Goal: Navigation & Orientation: Find specific page/section

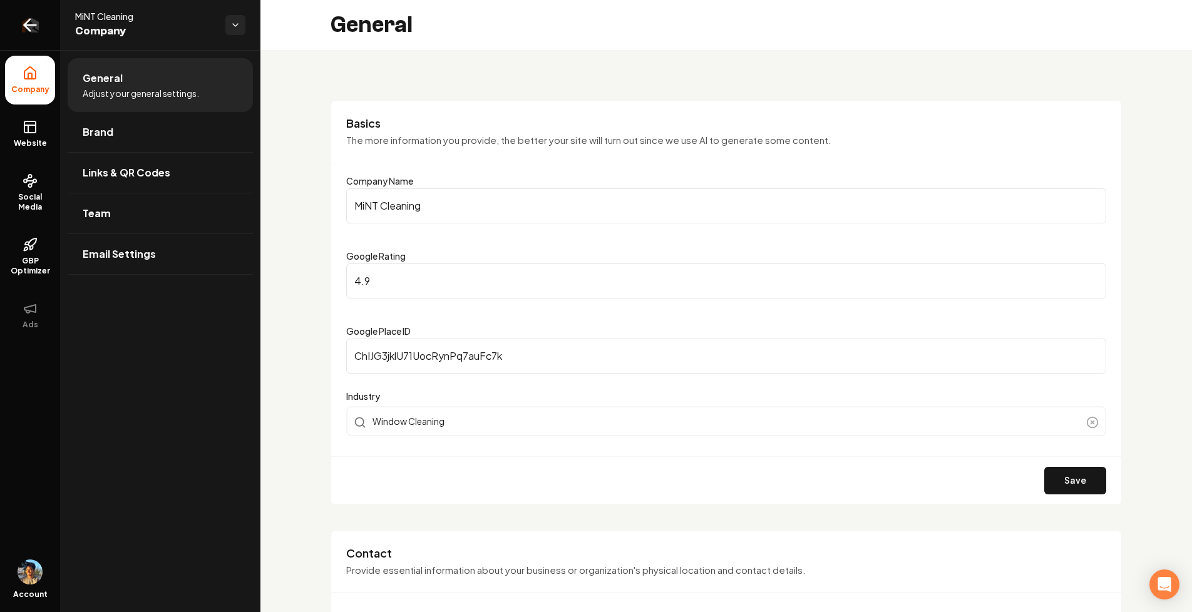
click at [33, 24] on icon "Return to dashboard" at bounding box center [30, 25] width 20 height 20
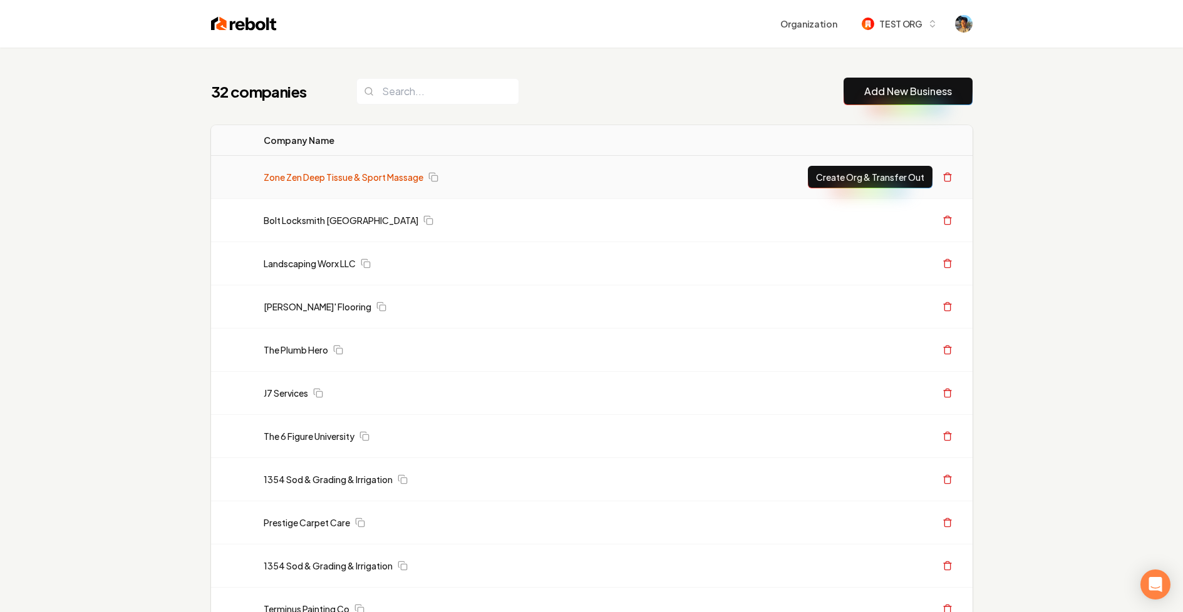
click at [281, 178] on link "Zone Zen Deep Tissue & Sport Massage" at bounding box center [344, 177] width 160 height 13
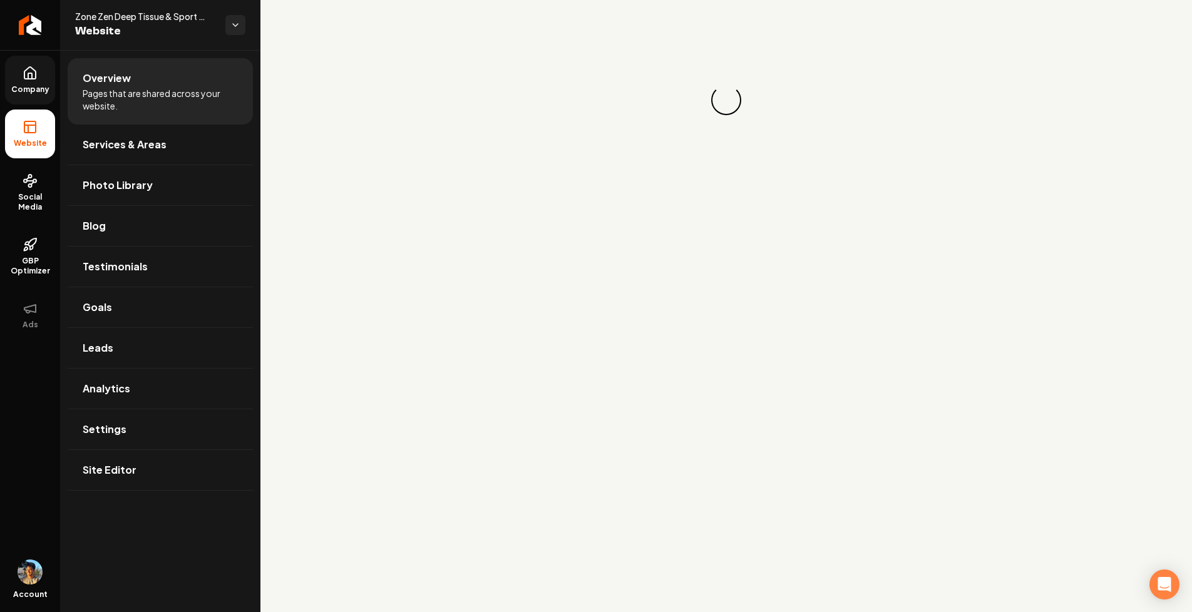
click at [41, 73] on link "Company" at bounding box center [30, 80] width 50 height 49
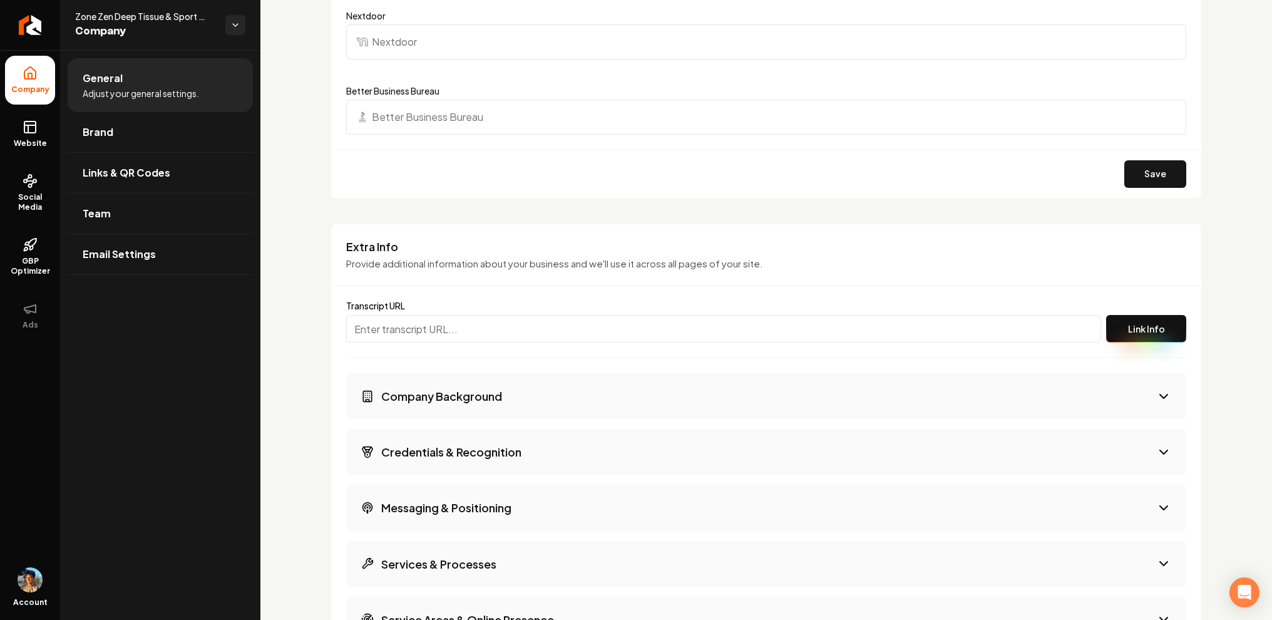
scroll to position [1867, 0]
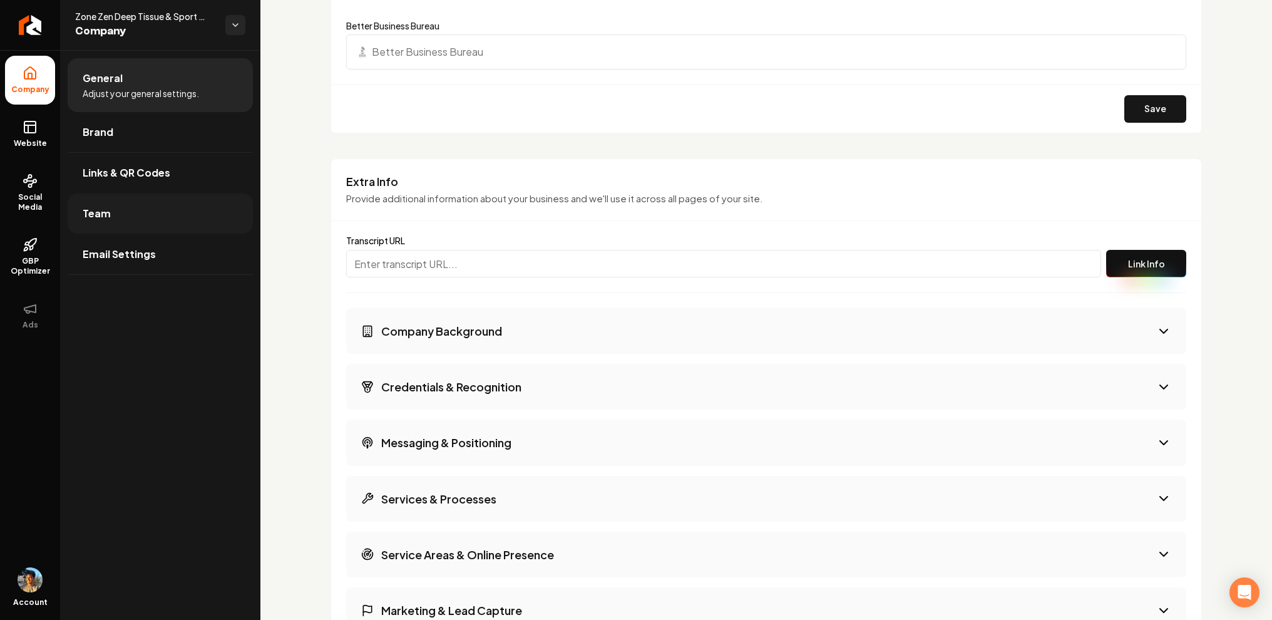
click at [102, 217] on span "Team" at bounding box center [97, 213] width 28 height 15
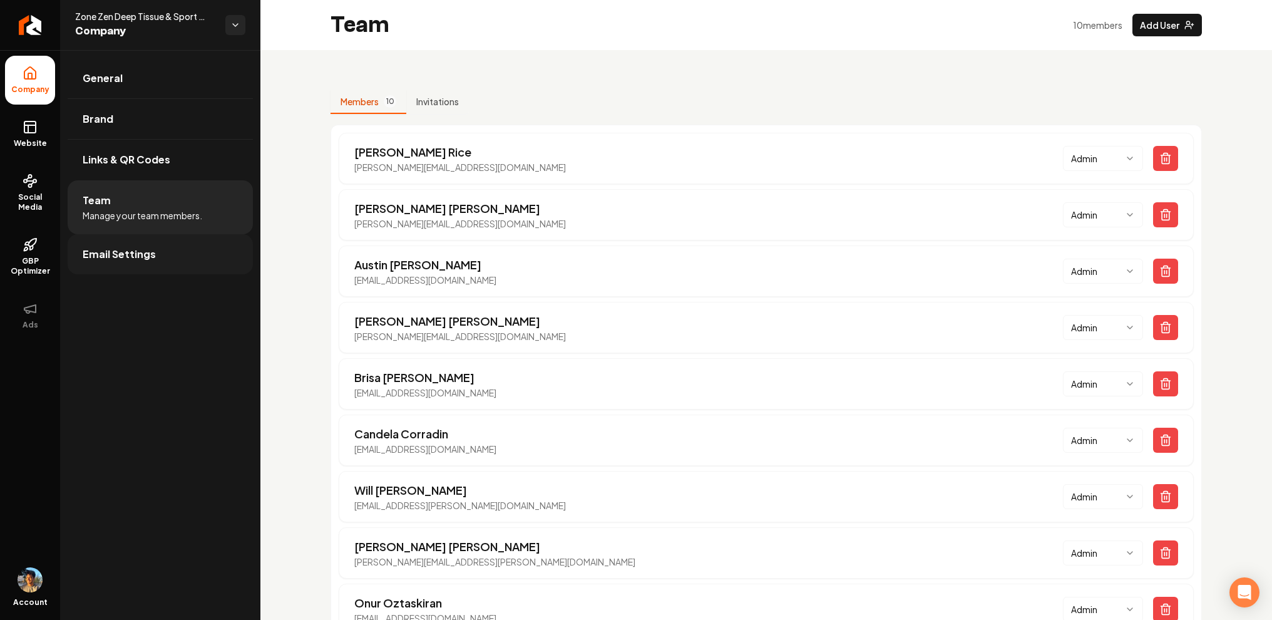
click at [145, 262] on link "Email Settings" at bounding box center [160, 254] width 185 height 40
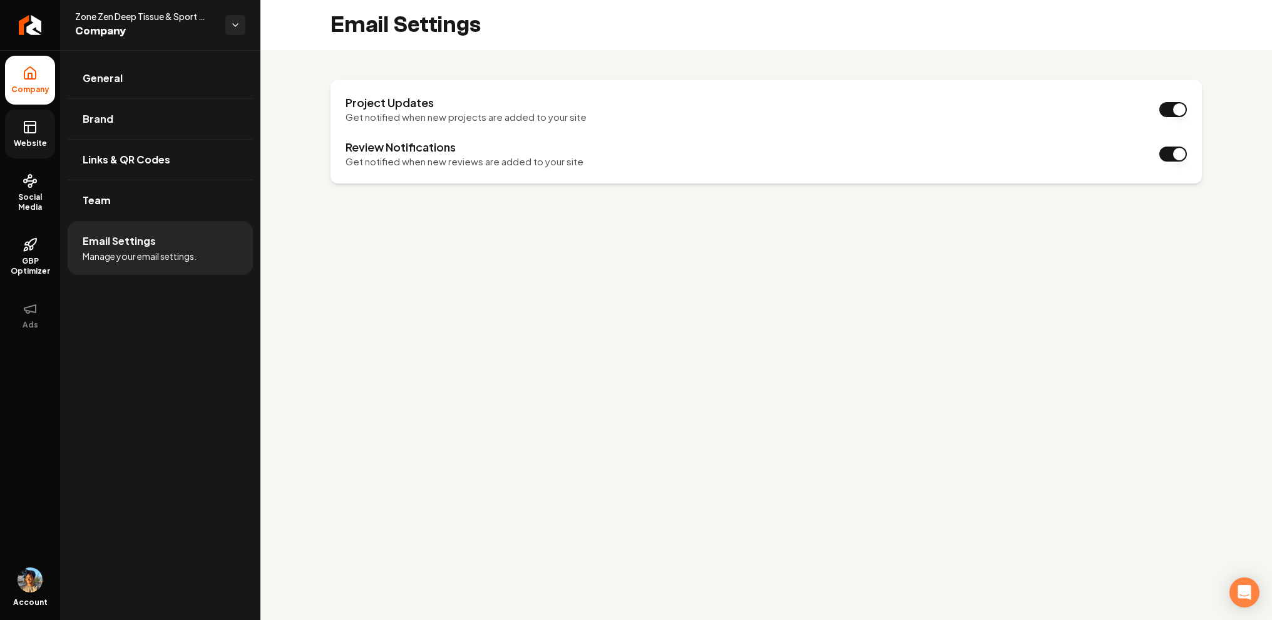
click at [31, 127] on icon at bounding box center [30, 127] width 15 height 15
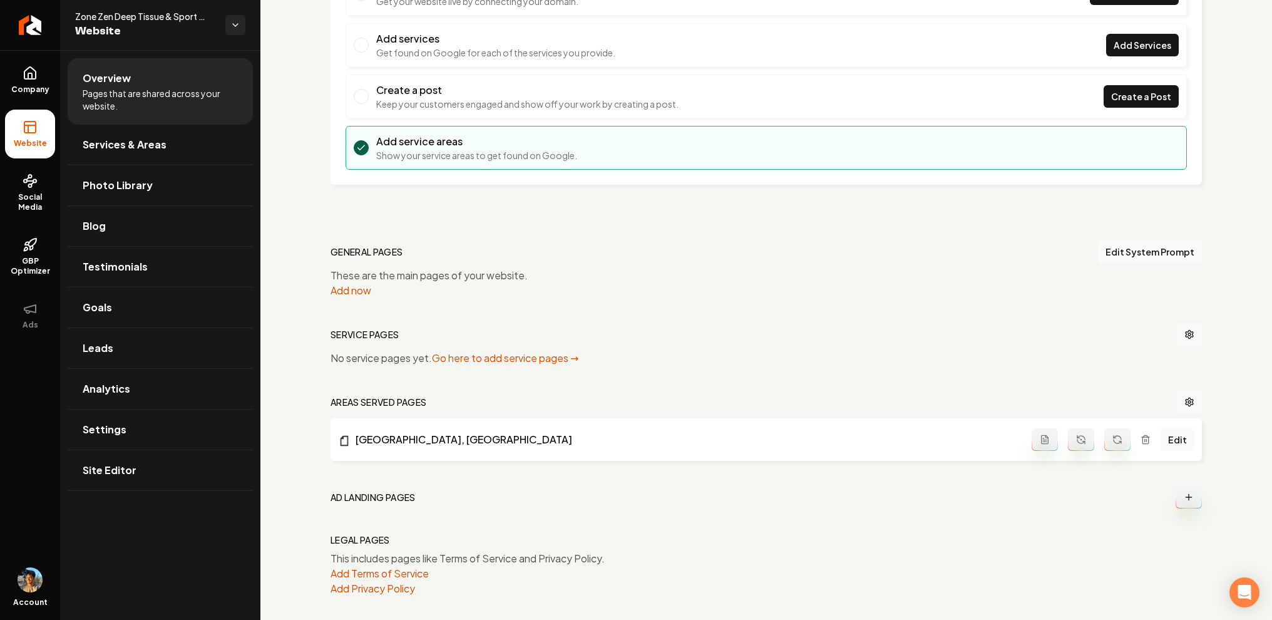
scroll to position [157, 0]
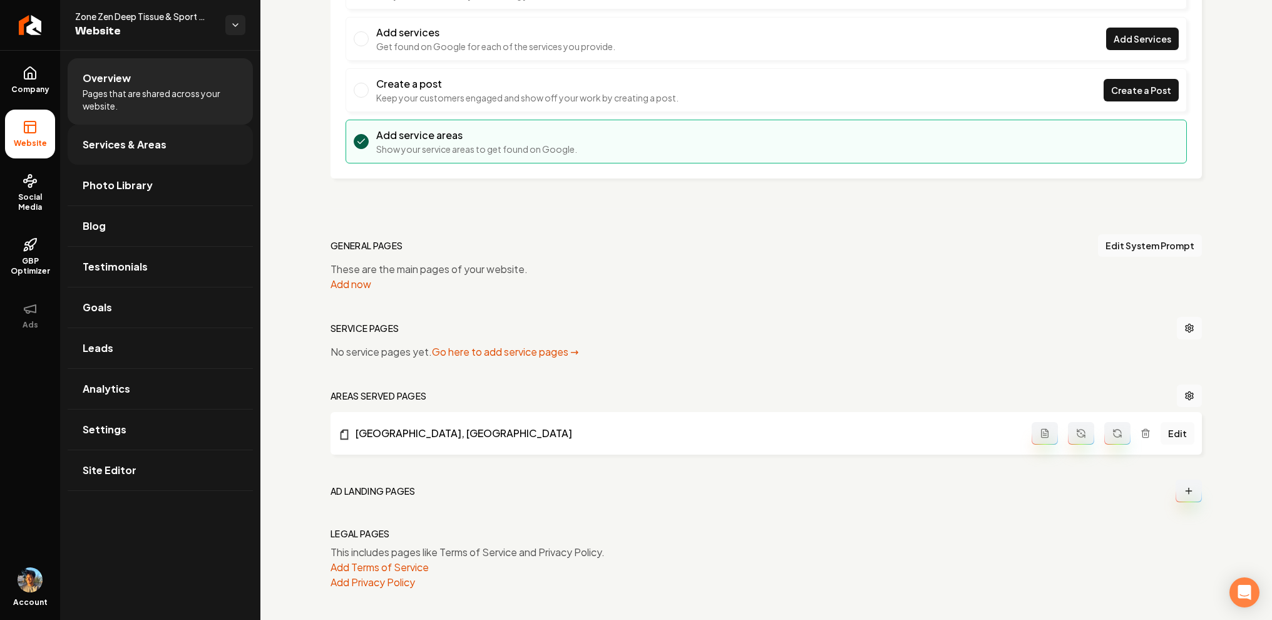
click at [153, 152] on link "Services & Areas" at bounding box center [160, 145] width 185 height 40
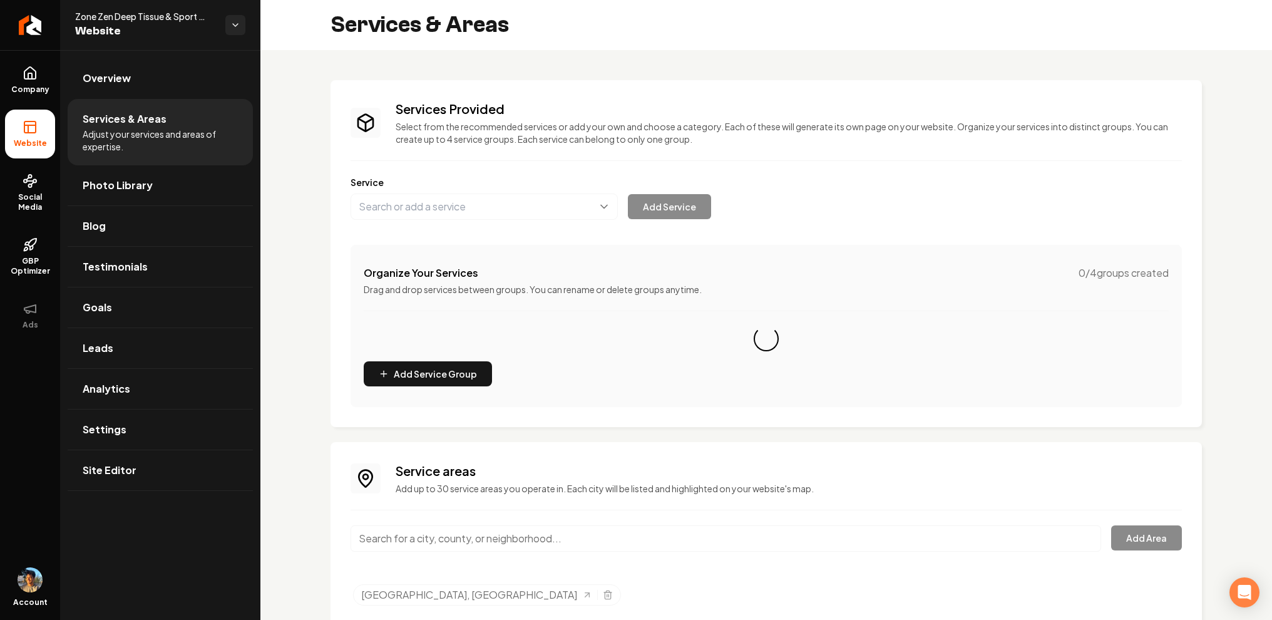
scroll to position [41, 0]
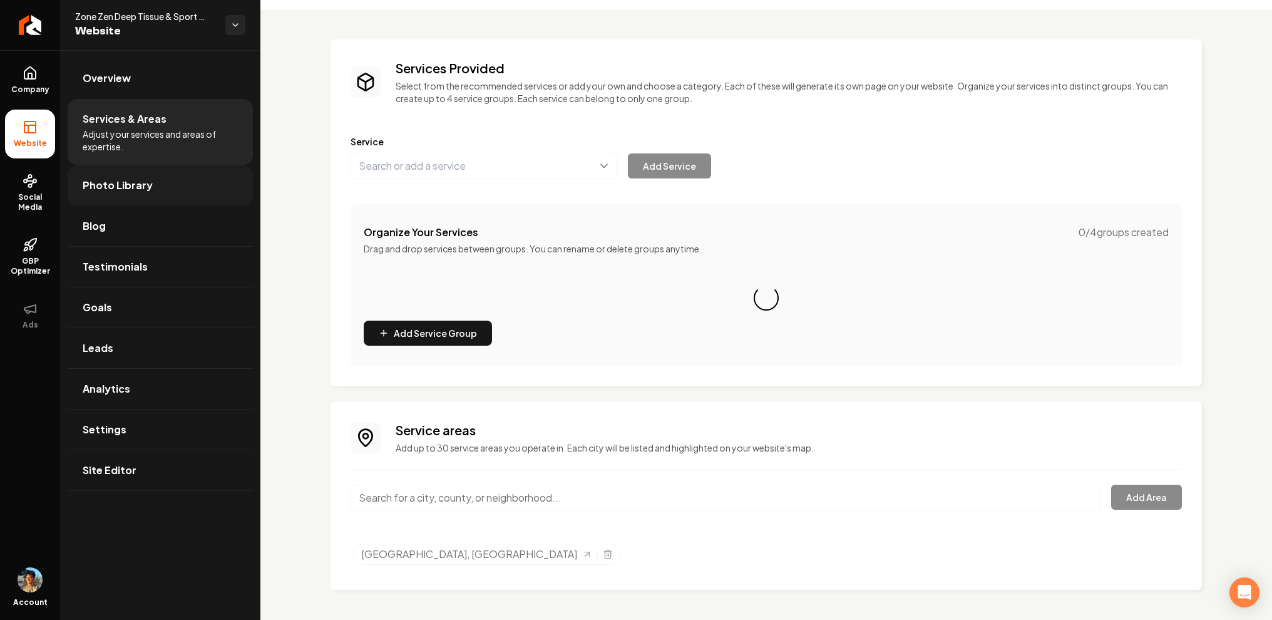
click at [135, 187] on span "Photo Library" at bounding box center [118, 185] width 70 height 15
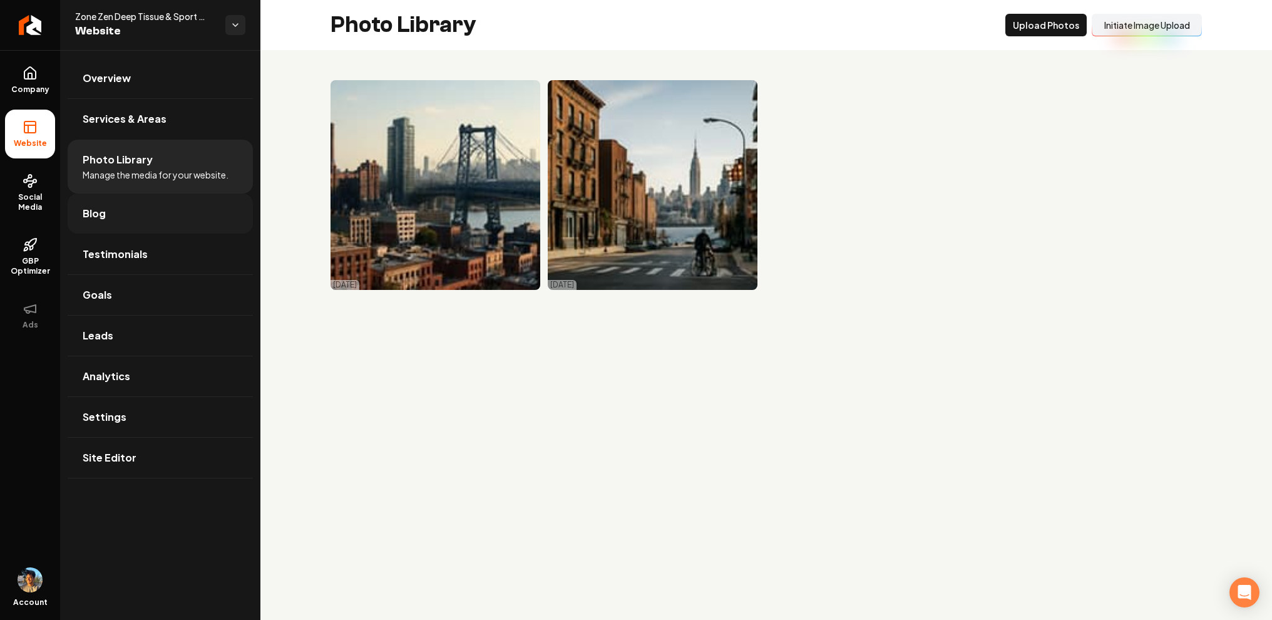
click at [108, 212] on link "Blog" at bounding box center [160, 213] width 185 height 40
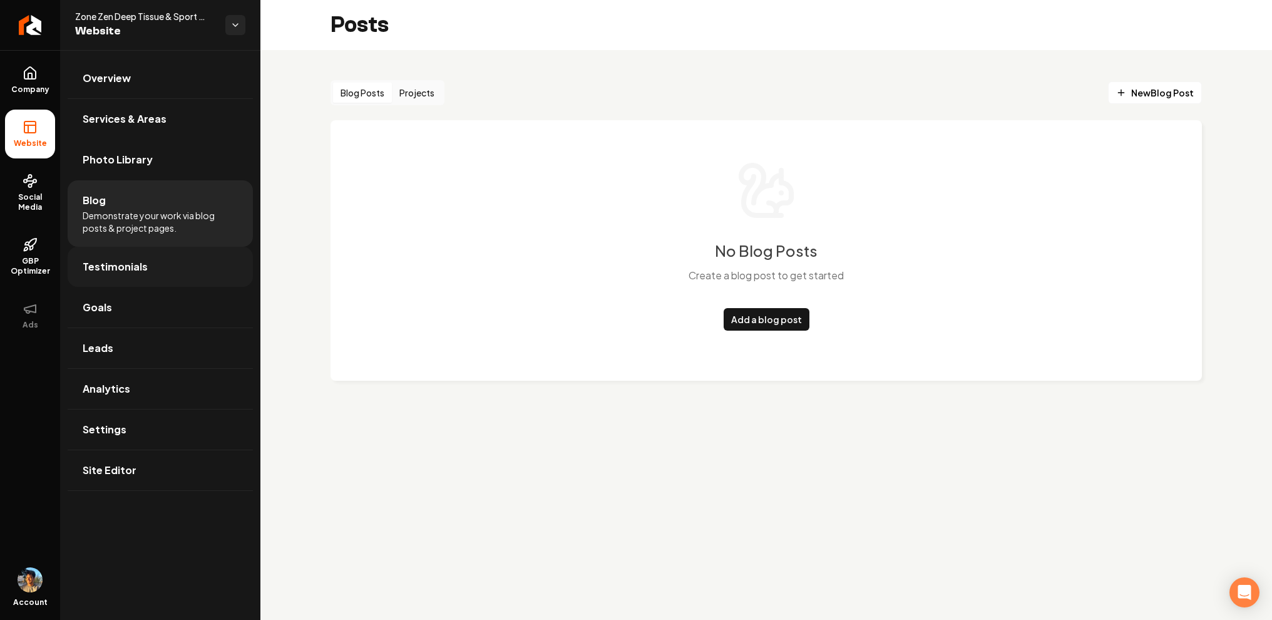
click at [150, 281] on link "Testimonials" at bounding box center [160, 267] width 185 height 40
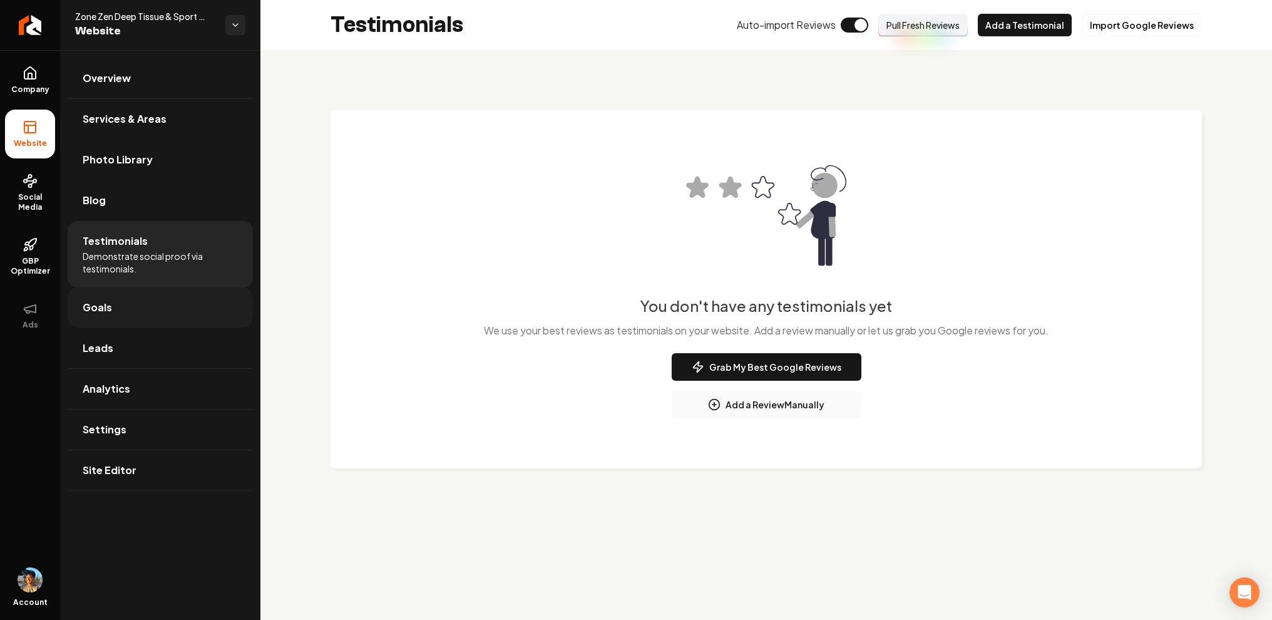
click at [116, 305] on link "Goals" at bounding box center [160, 307] width 185 height 40
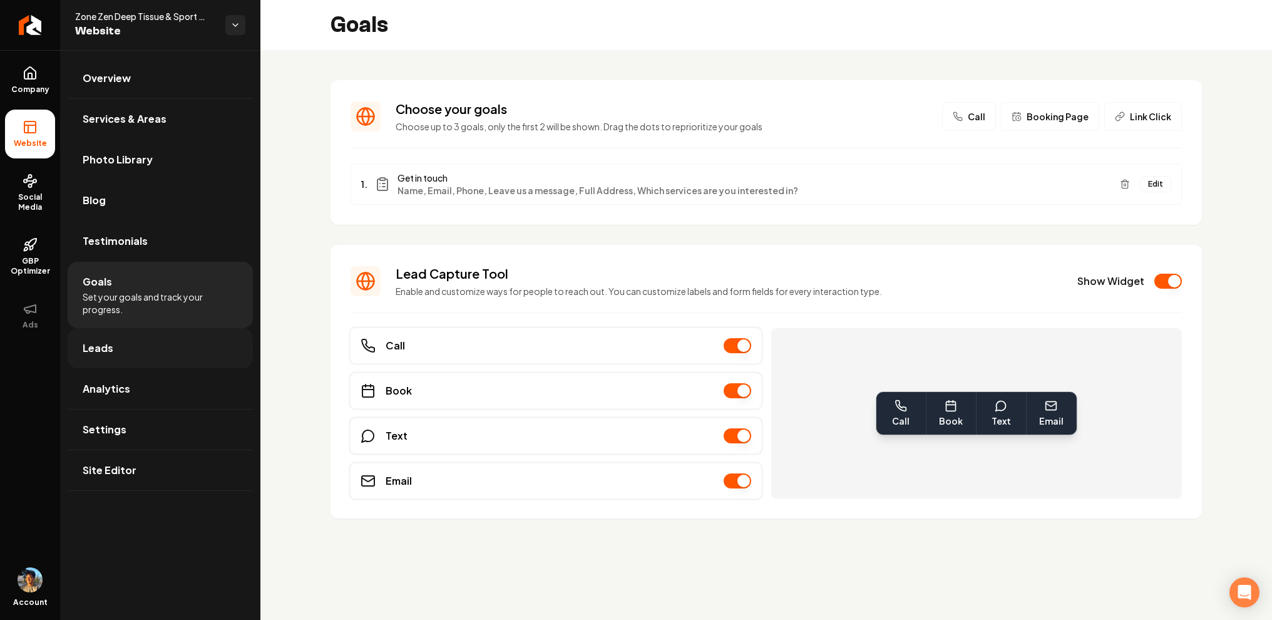
click at [103, 346] on span "Leads" at bounding box center [98, 348] width 31 height 15
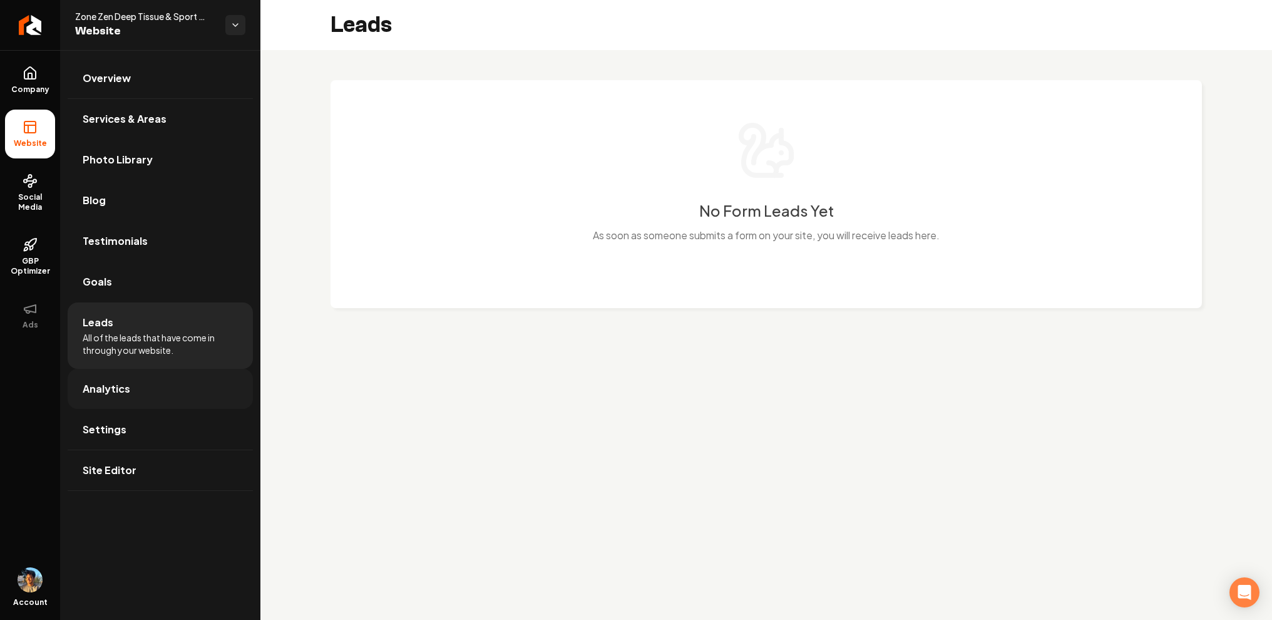
click at [112, 384] on span "Analytics" at bounding box center [107, 388] width 48 height 15
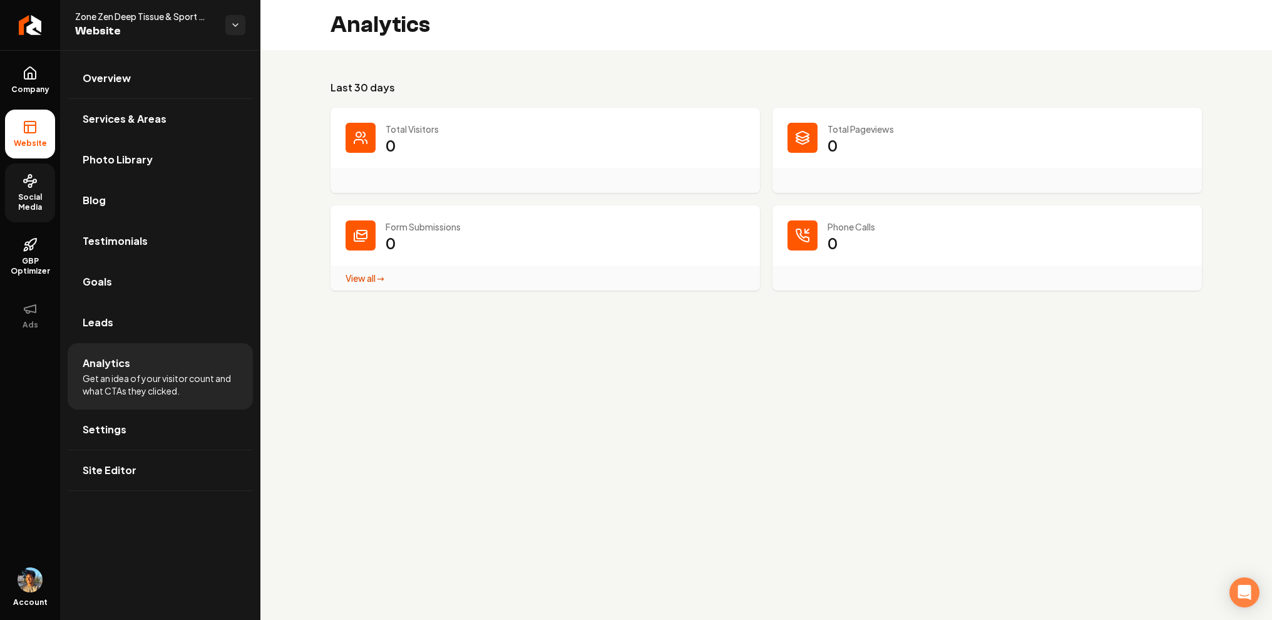
click at [23, 188] on link "Social Media" at bounding box center [30, 192] width 50 height 59
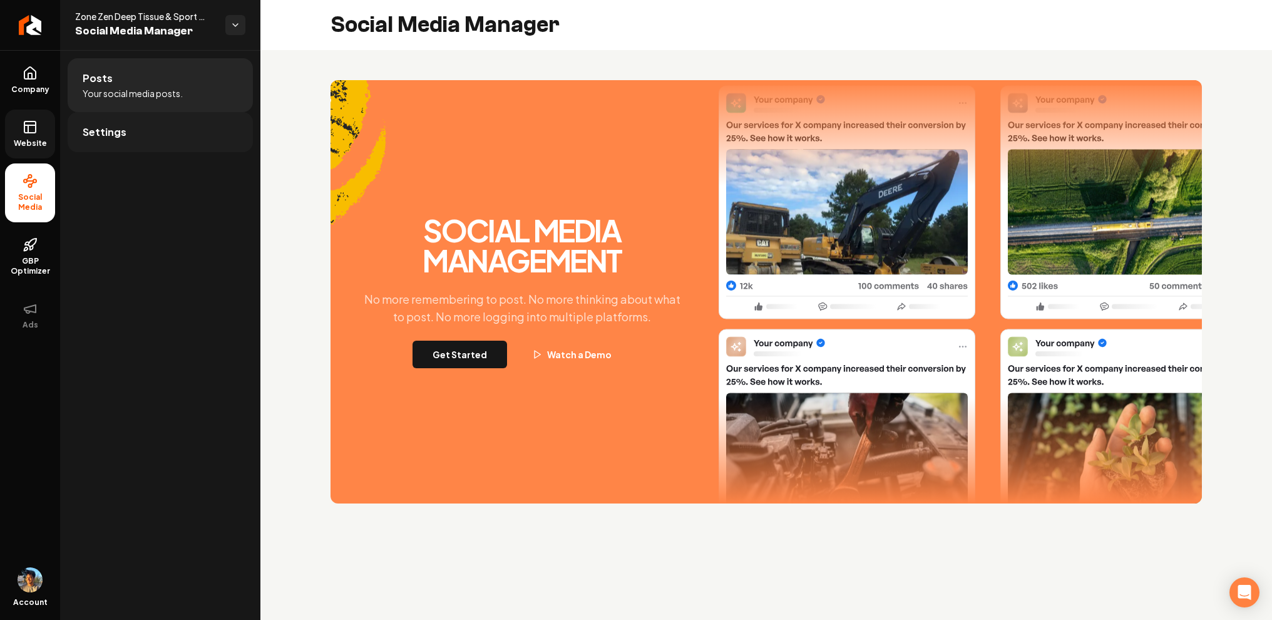
click at [192, 124] on link "Settings" at bounding box center [160, 132] width 185 height 40
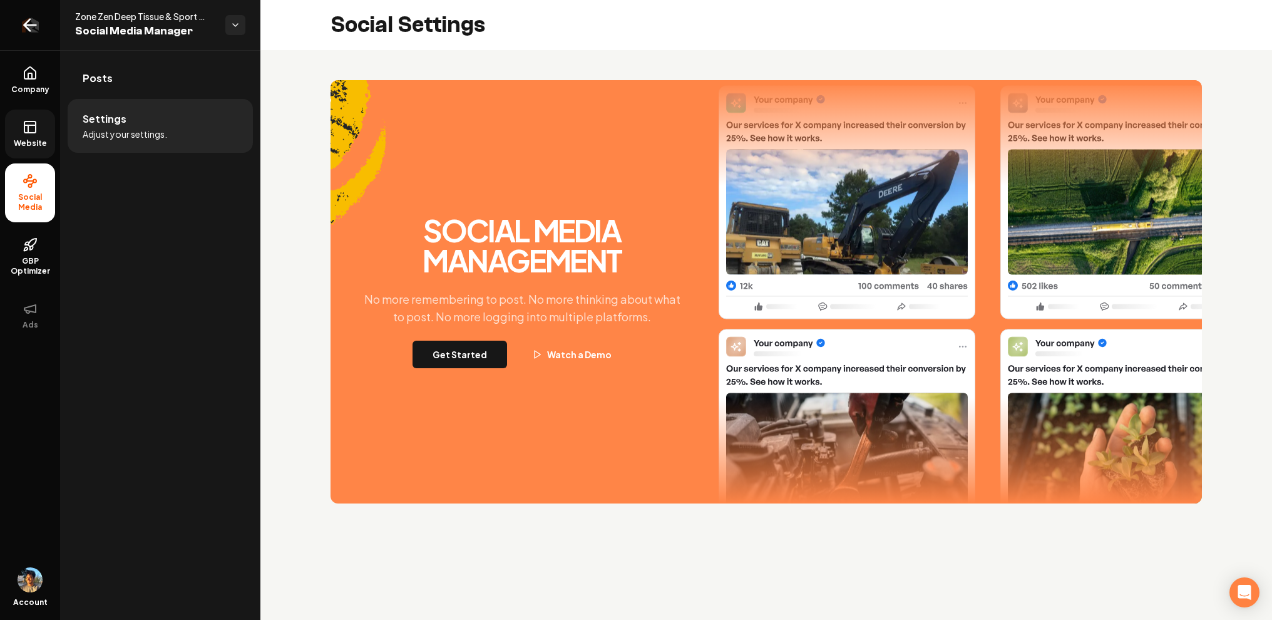
click at [36, 20] on icon "Return to dashboard" at bounding box center [30, 25] width 20 height 20
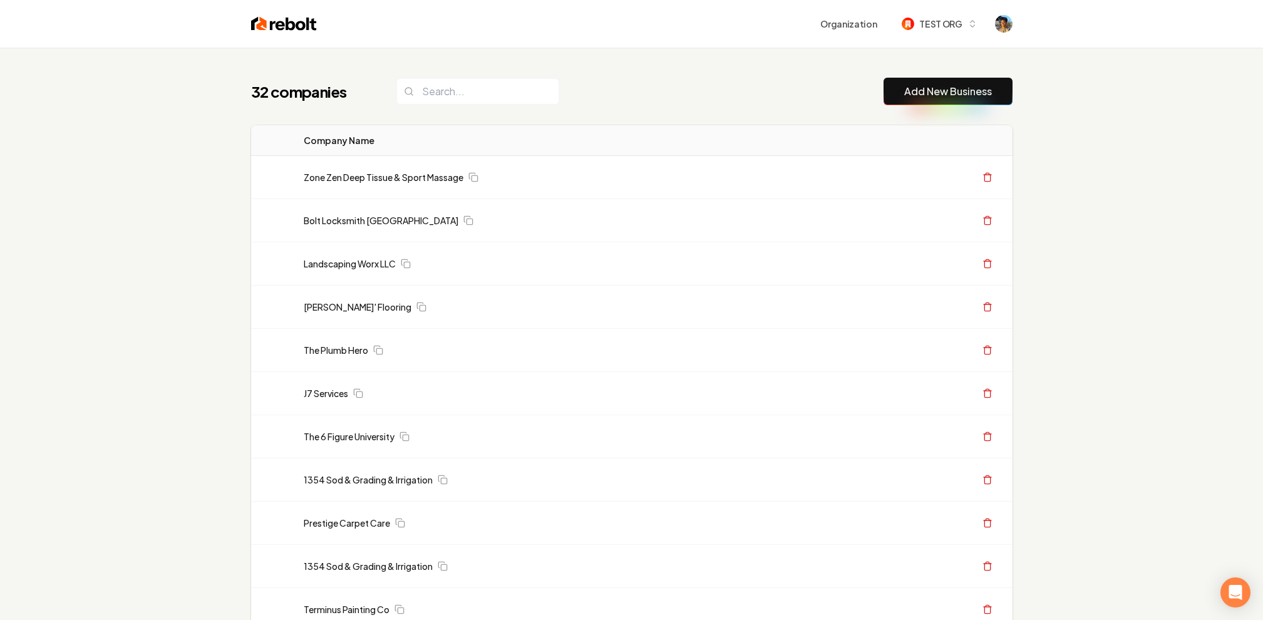
scroll to position [998, 0]
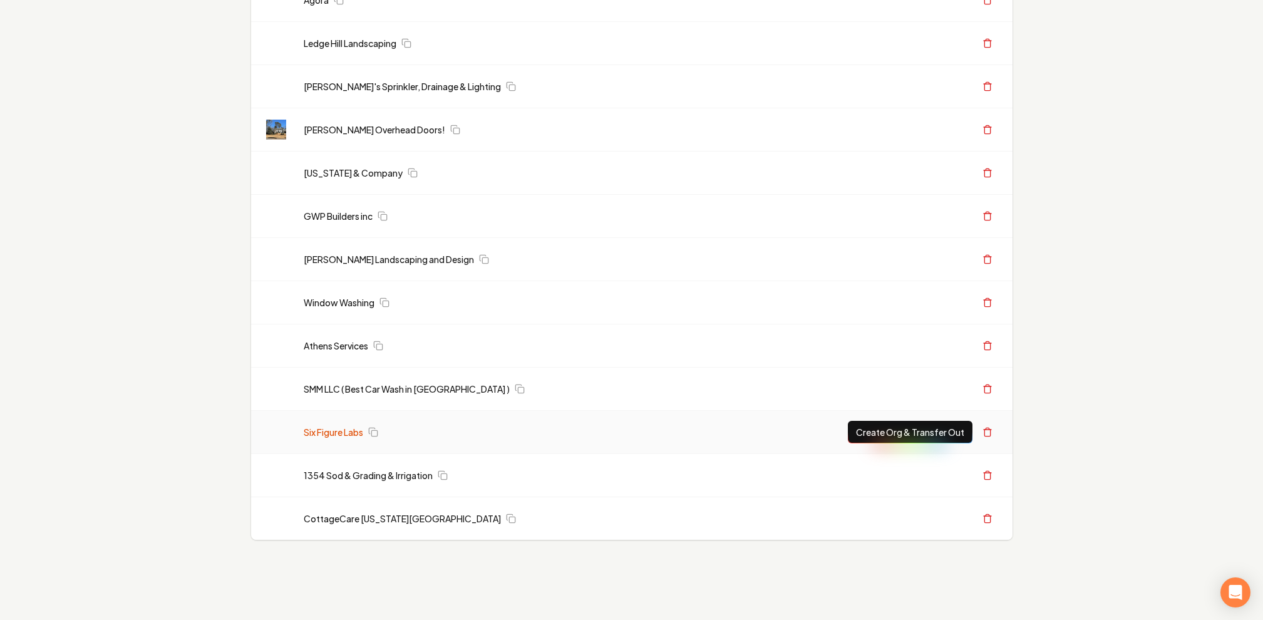
click at [338, 432] on link "Six Figure Labs" at bounding box center [333, 432] width 59 height 13
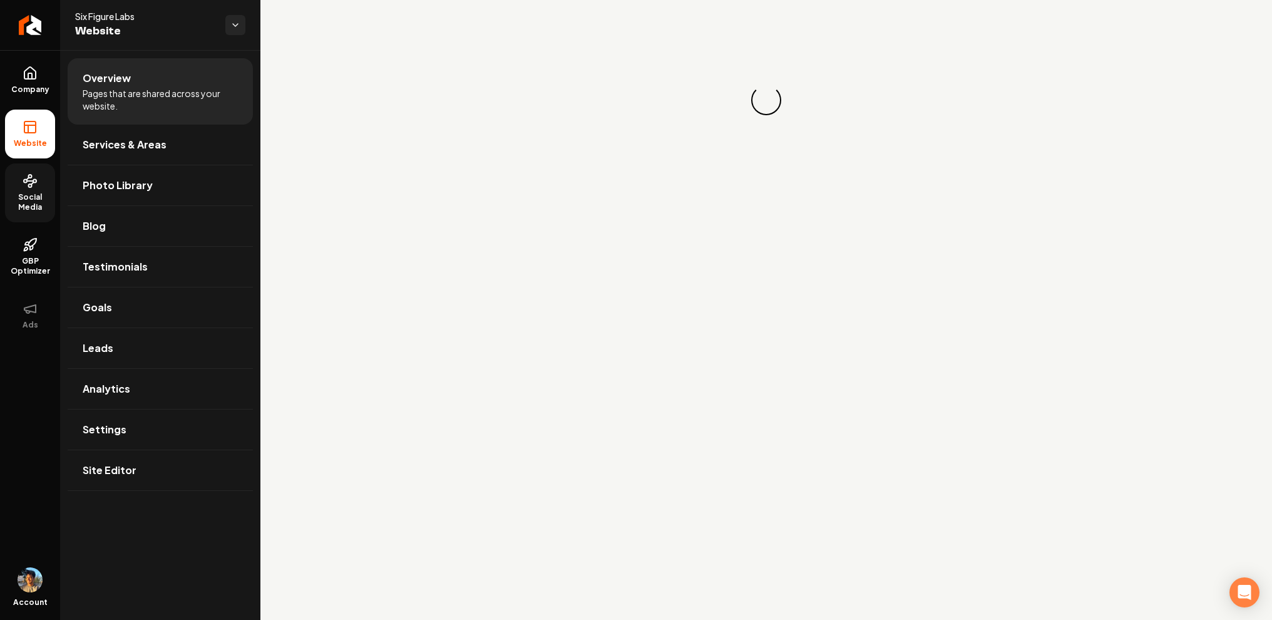
click at [52, 209] on span "Social Media" at bounding box center [30, 202] width 50 height 20
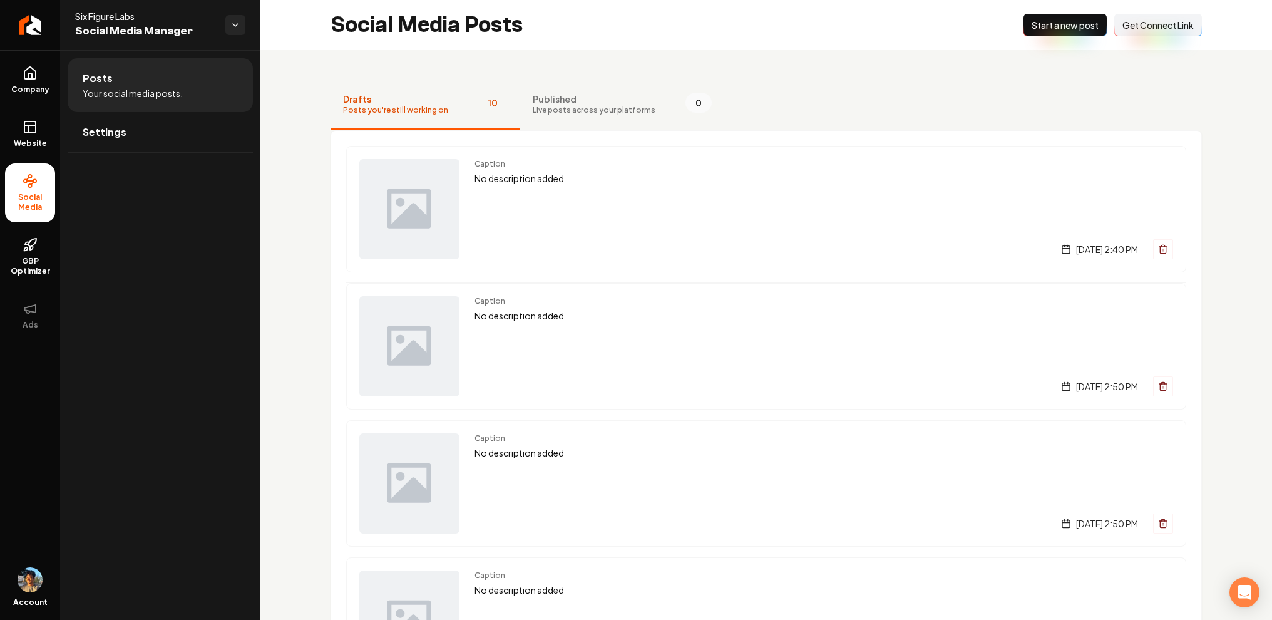
click at [591, 105] on span "Live posts across your platforms" at bounding box center [594, 110] width 123 height 10
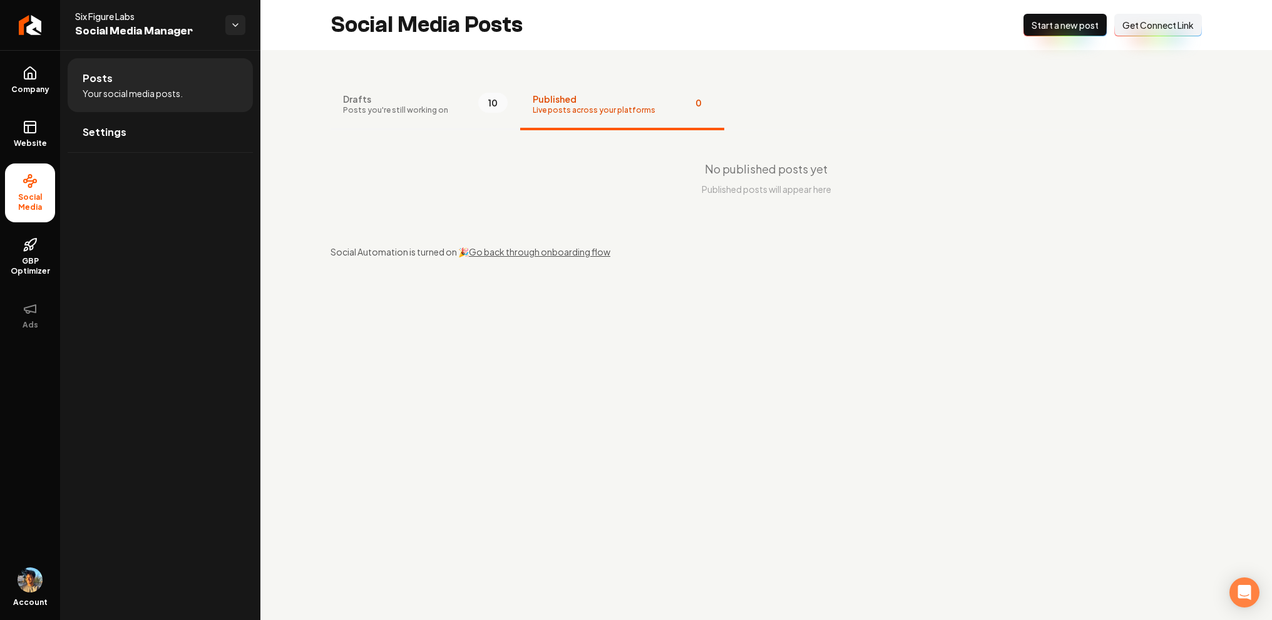
click at [426, 95] on span "Drafts" at bounding box center [395, 99] width 105 height 13
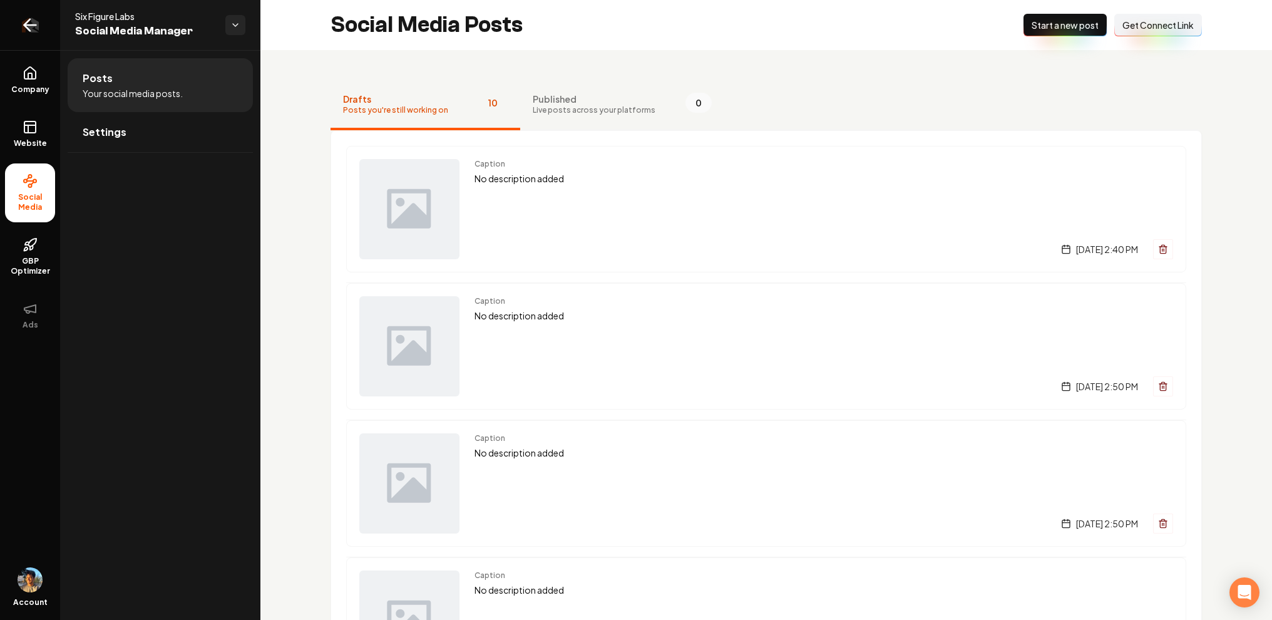
click at [26, 21] on icon "Return to dashboard" at bounding box center [27, 25] width 6 height 12
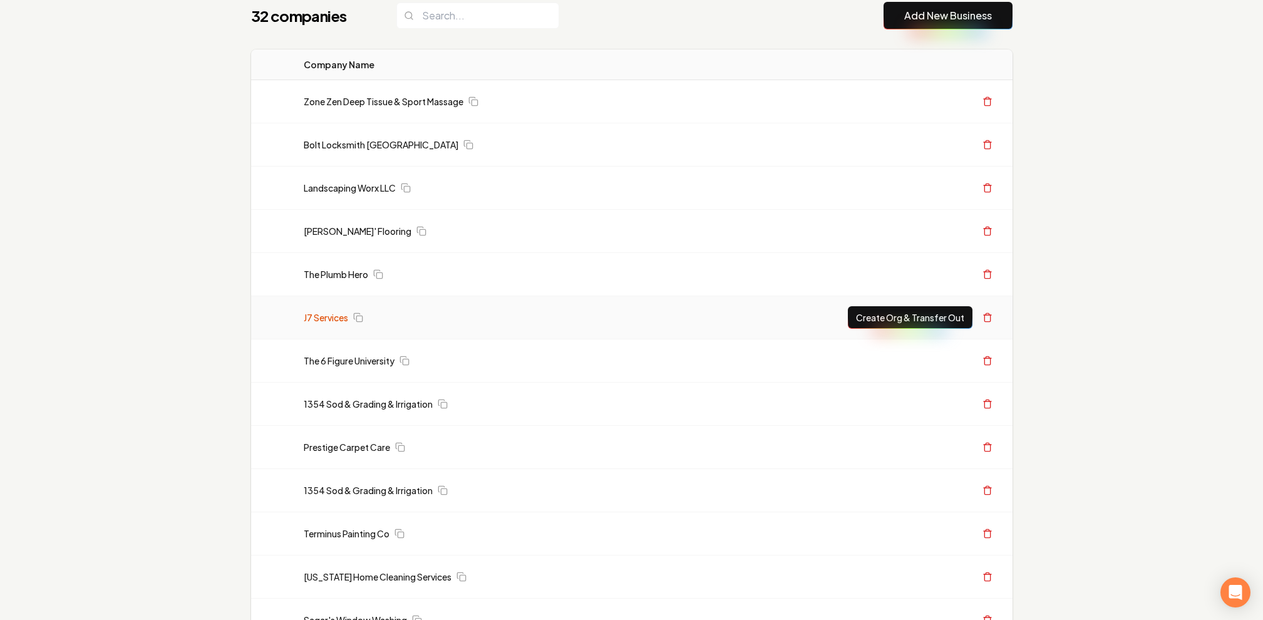
scroll to position [77, 0]
click at [336, 317] on link "J7 Services" at bounding box center [326, 316] width 44 height 13
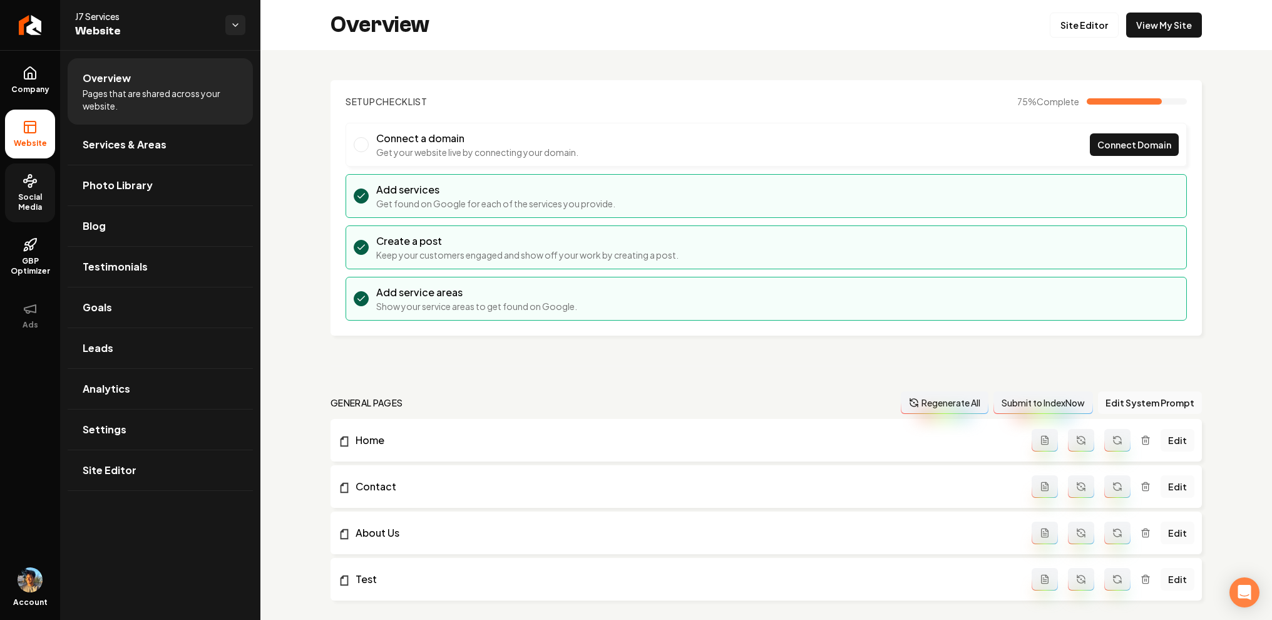
click at [27, 199] on span "Social Media" at bounding box center [30, 202] width 50 height 20
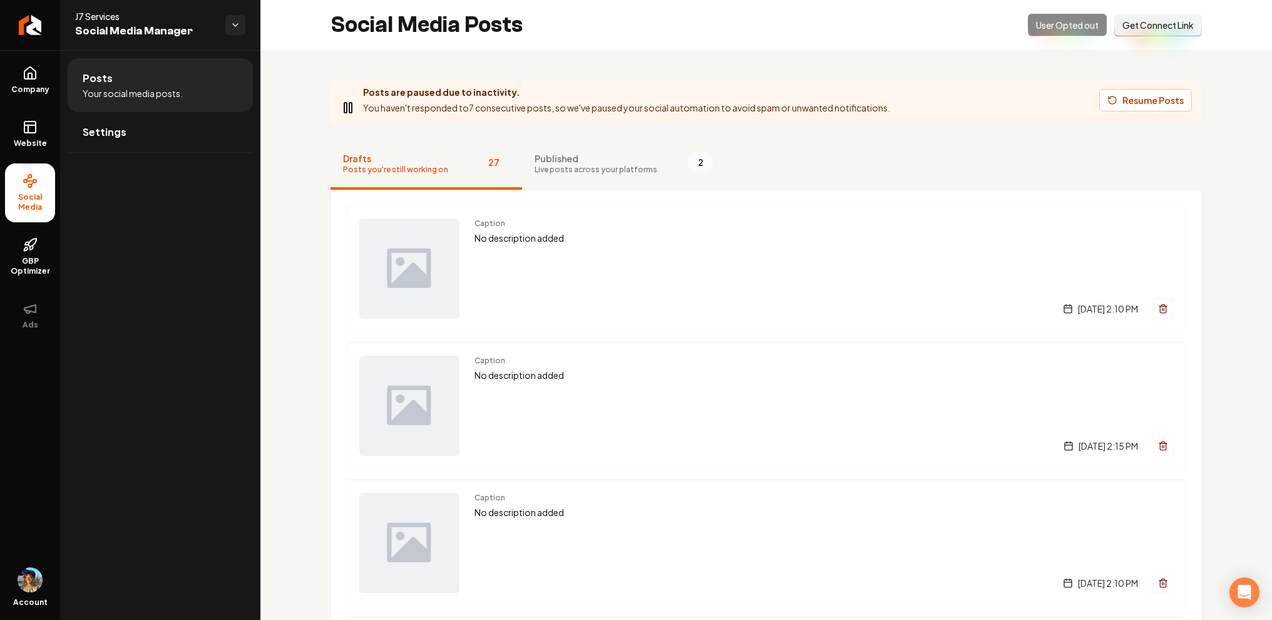
click at [550, 145] on button "Published Live posts across your platforms 2" at bounding box center [624, 165] width 204 height 50
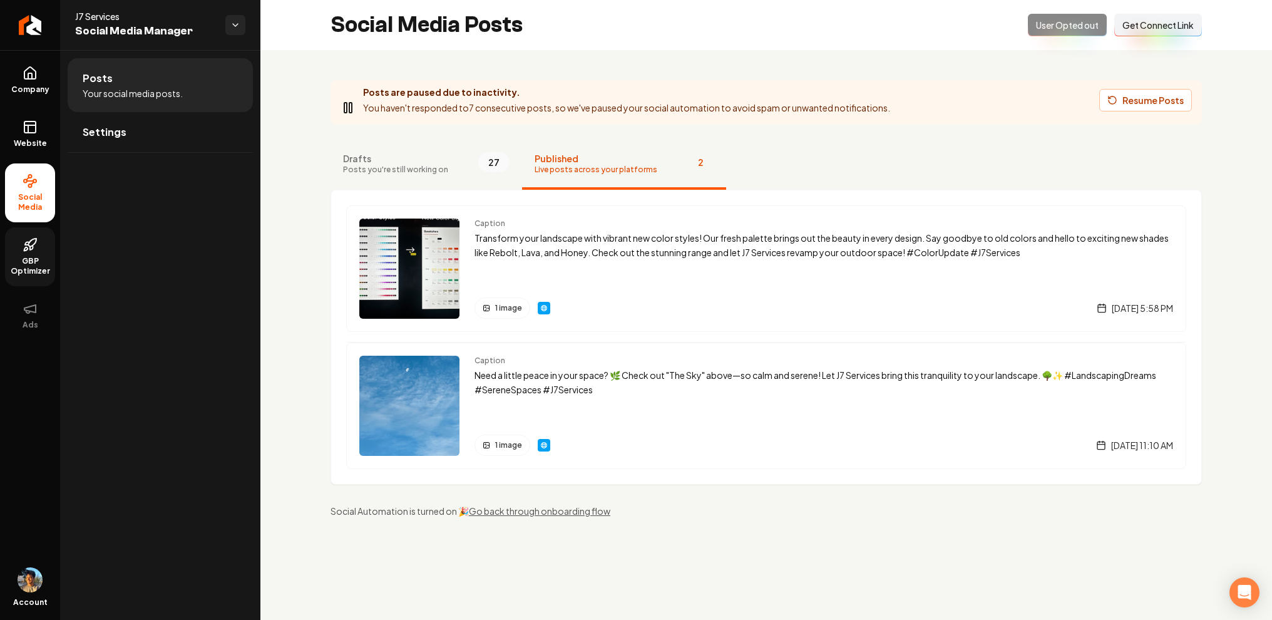
click at [27, 244] on icon at bounding box center [27, 243] width 4 height 3
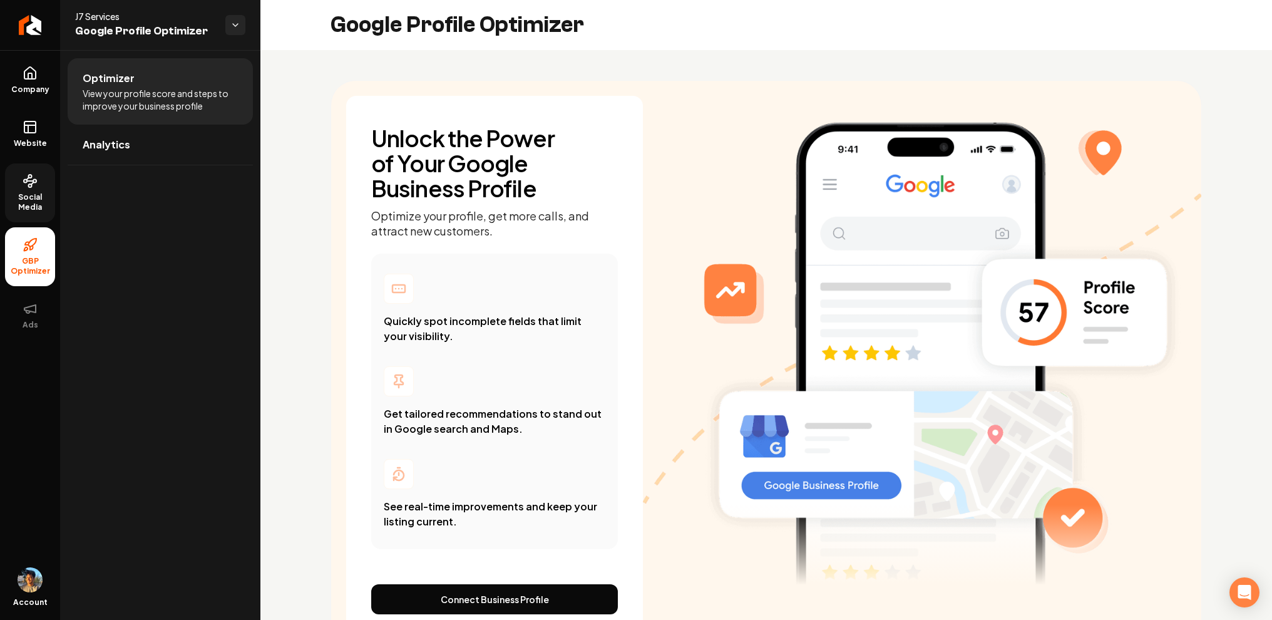
scroll to position [51, 0]
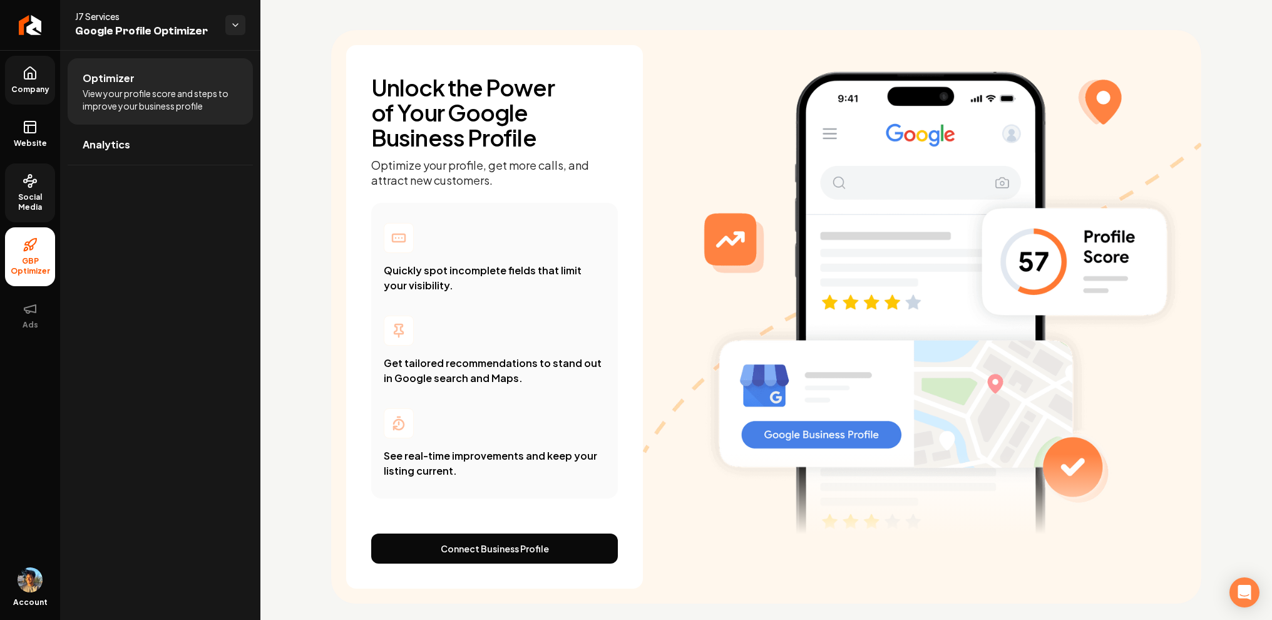
click at [41, 84] on link "Company" at bounding box center [30, 80] width 50 height 49
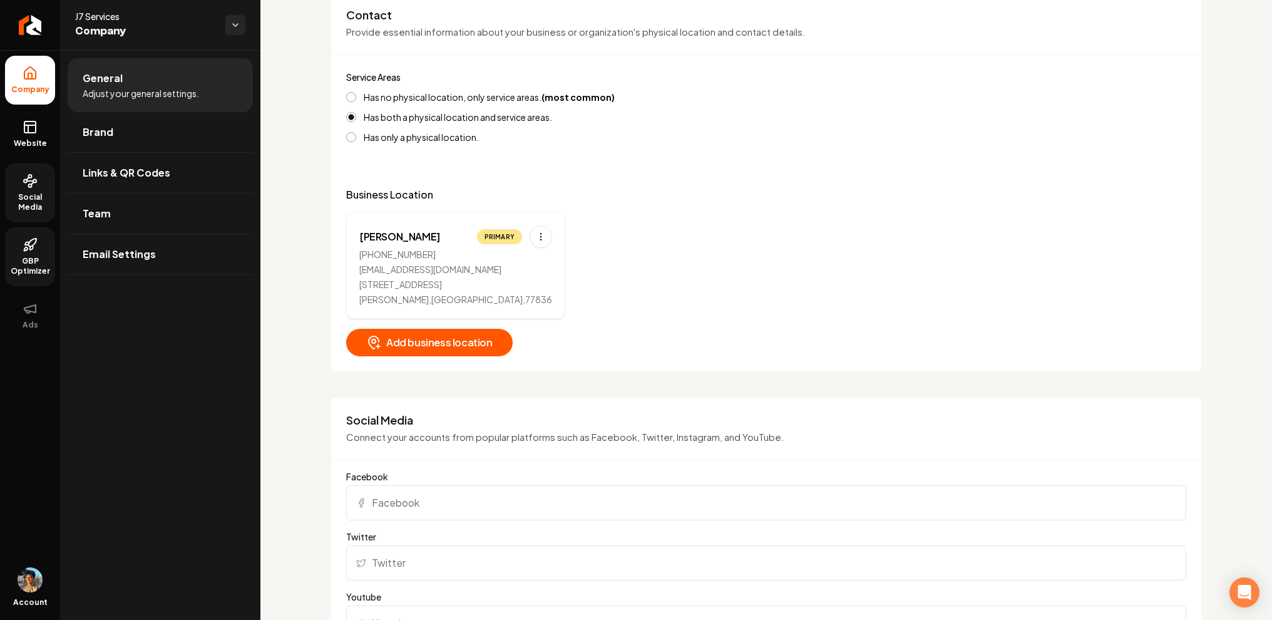
scroll to position [544, 0]
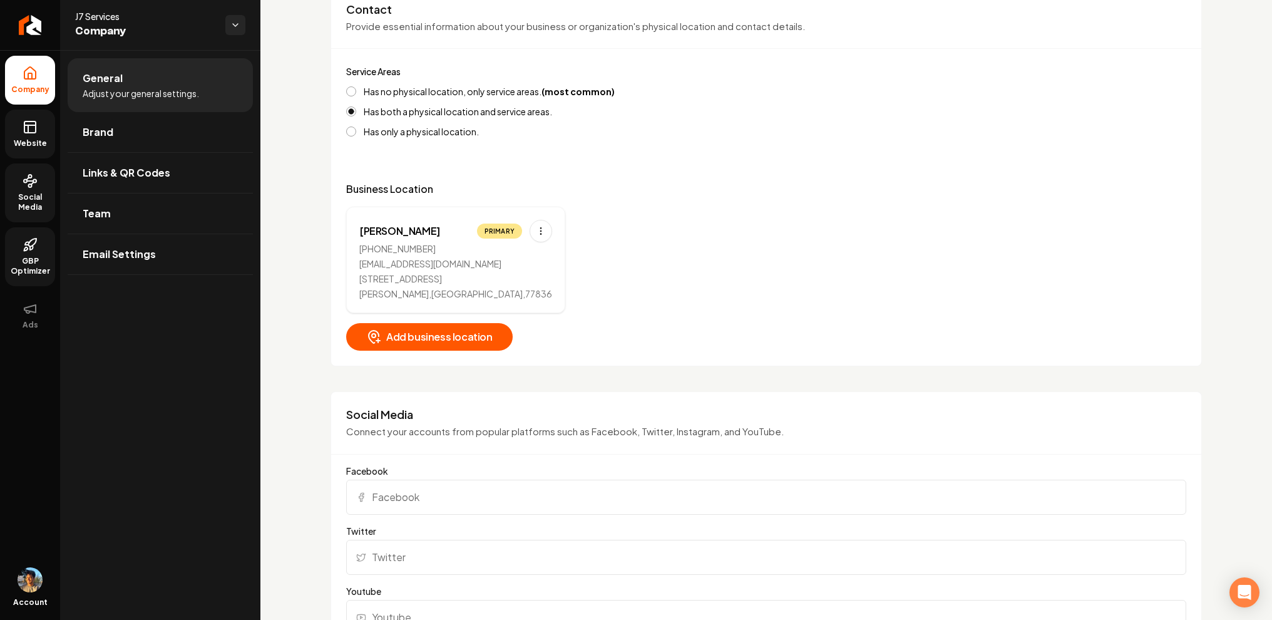
click at [31, 129] on icon at bounding box center [30, 127] width 15 height 15
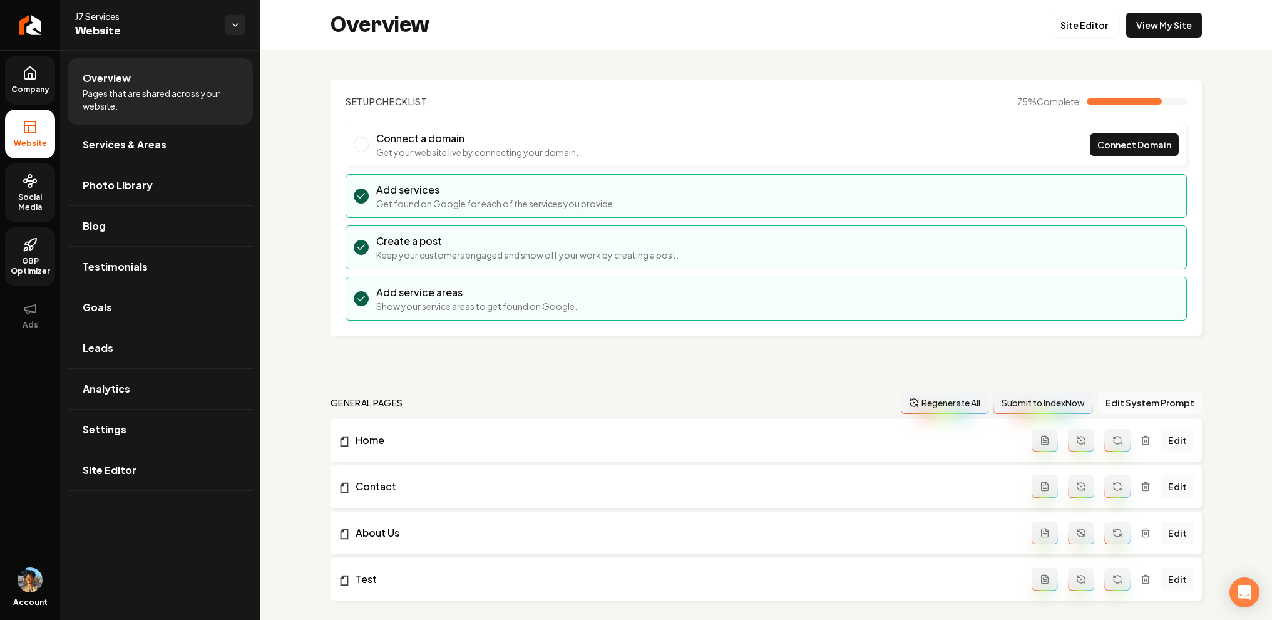
scroll to position [800, 0]
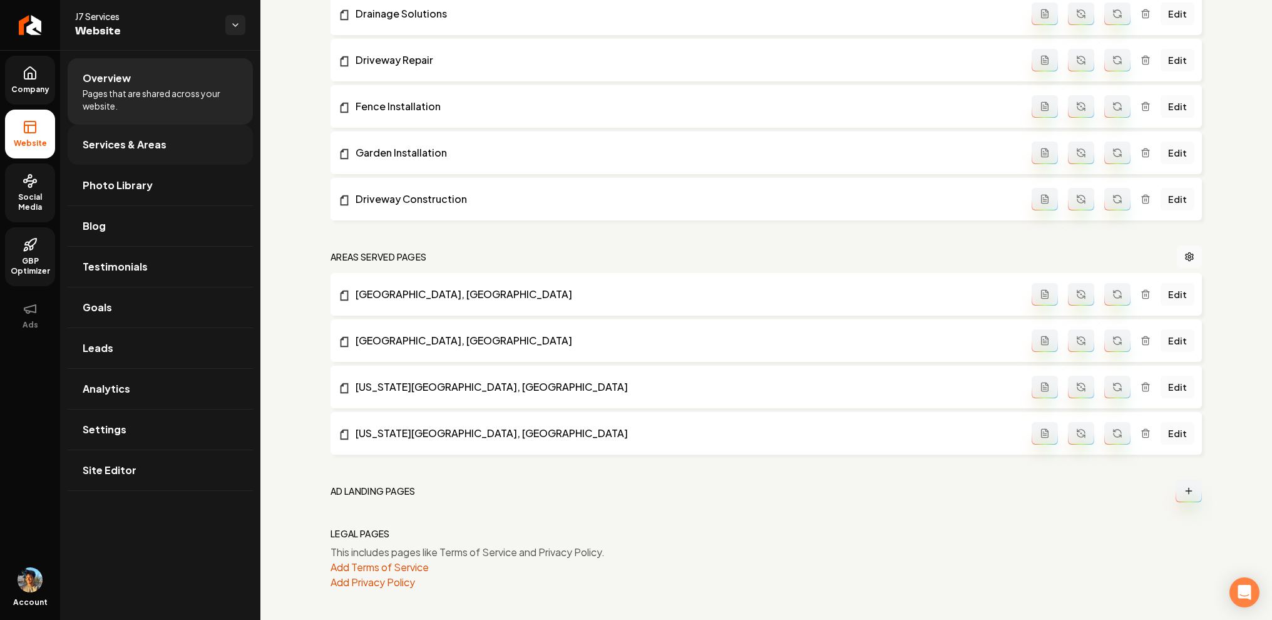
click at [160, 147] on span "Services & Areas" at bounding box center [125, 144] width 84 height 15
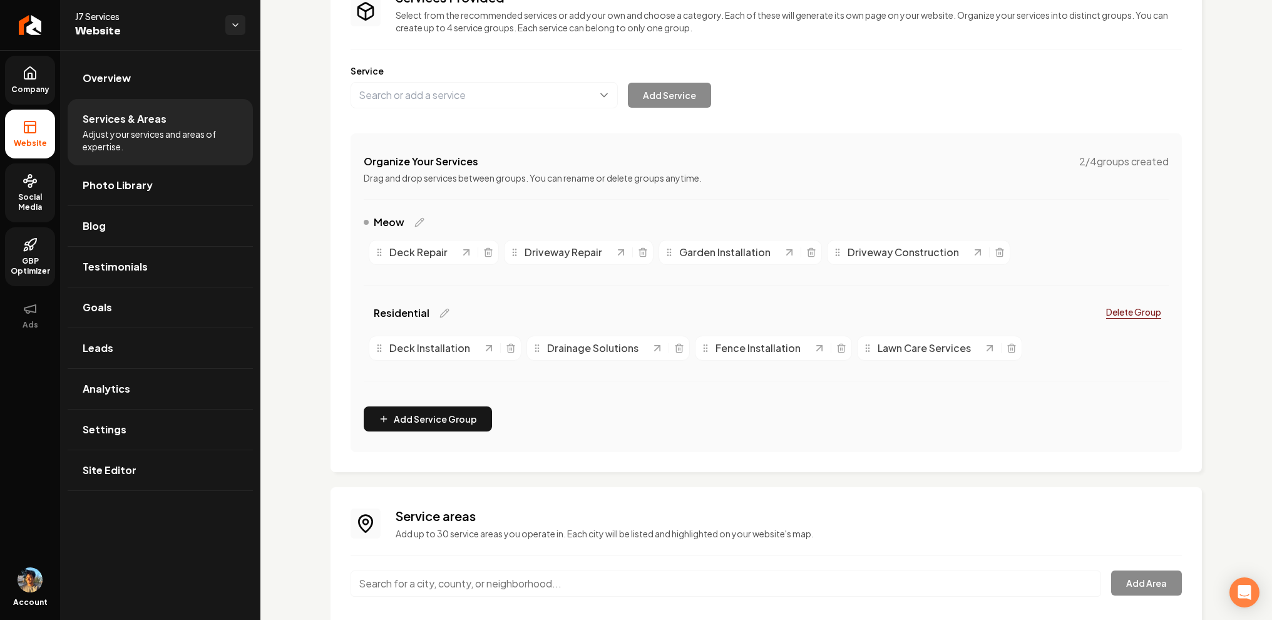
scroll to position [197, 0]
